Goal: Use online tool/utility: Use online tool/utility

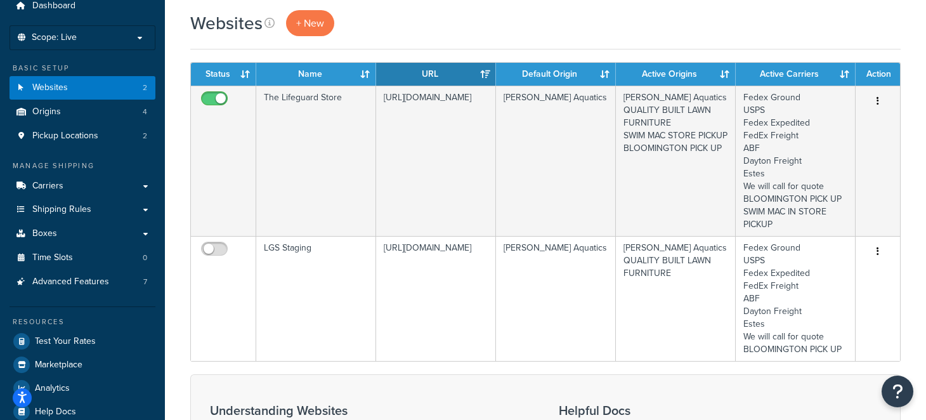
scroll to position [126, 0]
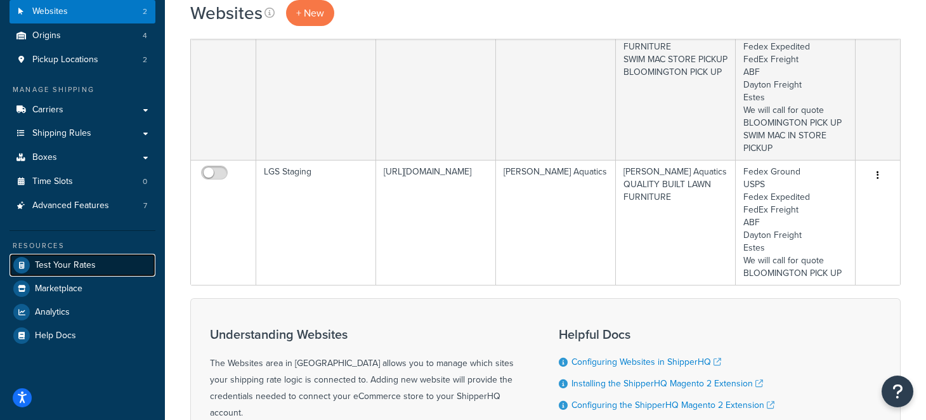
click at [60, 265] on span "Test Your Rates" at bounding box center [65, 265] width 61 height 11
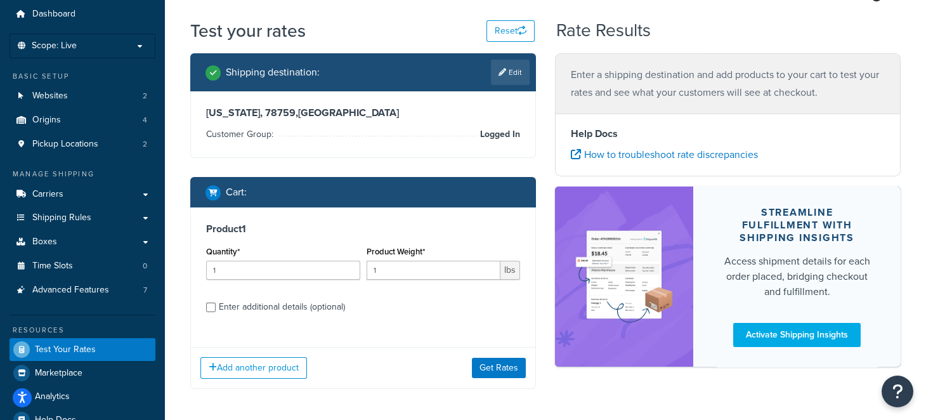
scroll to position [63, 0]
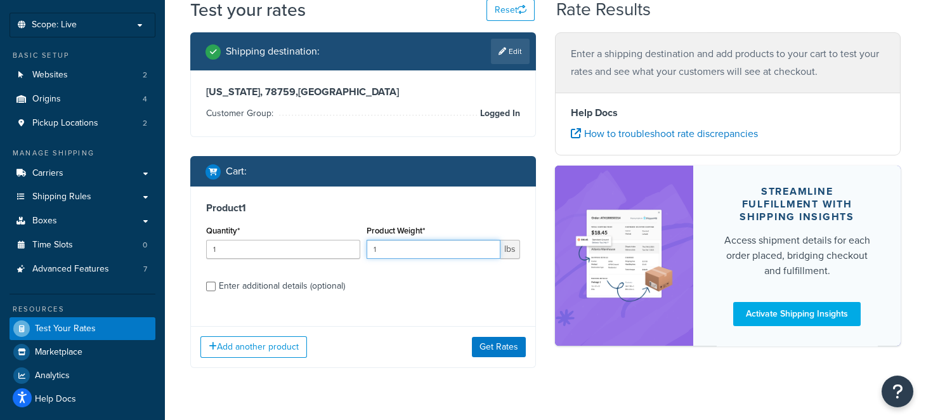
click at [480, 255] on input "1" at bounding box center [434, 249] width 134 height 19
click at [464, 251] on input "1" at bounding box center [434, 249] width 134 height 19
click at [462, 249] on input "1" at bounding box center [434, 249] width 134 height 19
type input "28"
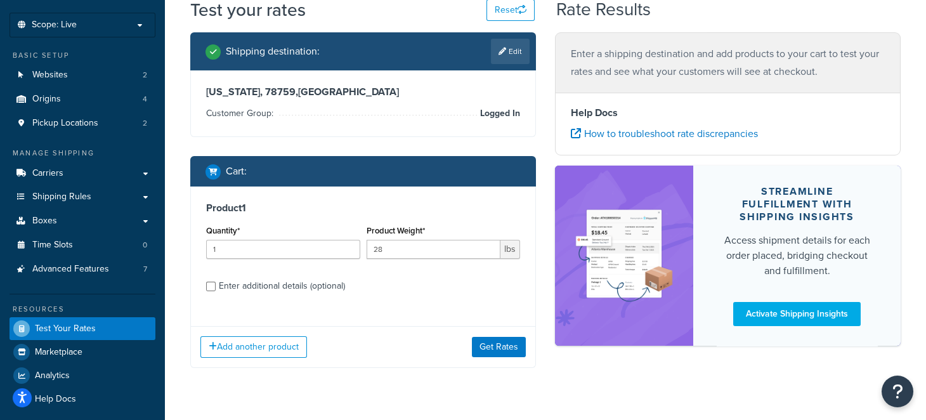
click at [224, 292] on div "Enter additional details (optional)" at bounding box center [282, 286] width 126 height 18
click at [216, 291] on input "Enter additional details (optional)" at bounding box center [211, 287] width 10 height 10
checkbox input "true"
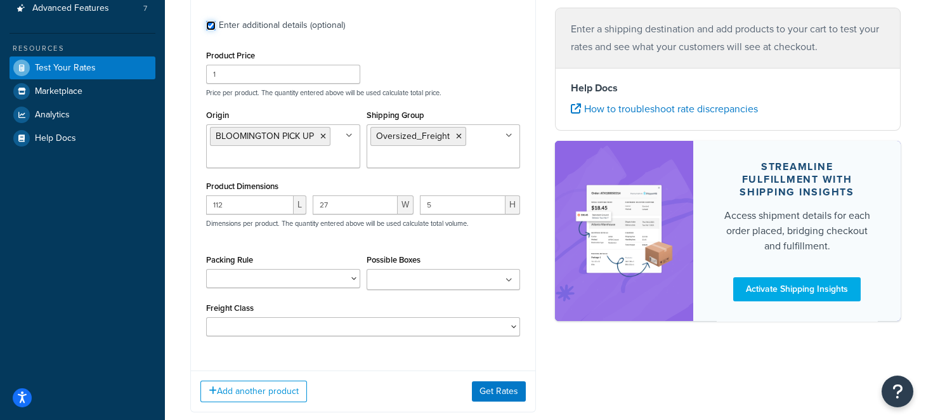
scroll to position [334, 0]
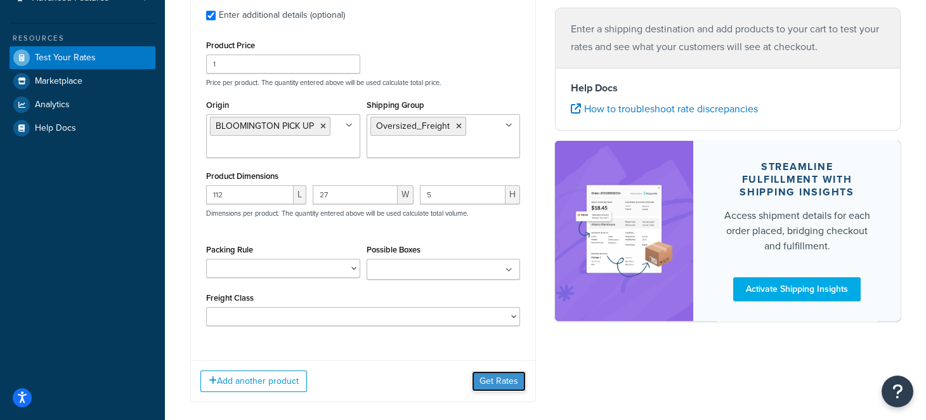
click at [493, 382] on button "Get Rates" at bounding box center [499, 381] width 54 height 20
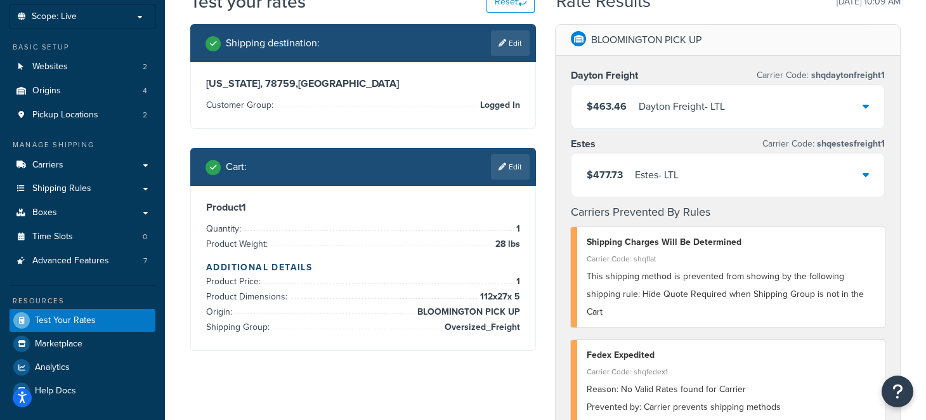
scroll to position [0, 0]
